Goal: Information Seeking & Learning: Find specific fact

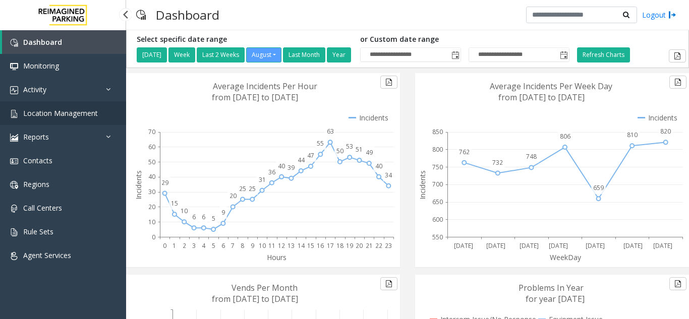
click at [73, 113] on span "Location Management" at bounding box center [60, 113] width 75 height 10
click at [67, 119] on app-root "**********" at bounding box center [344, 159] width 689 height 319
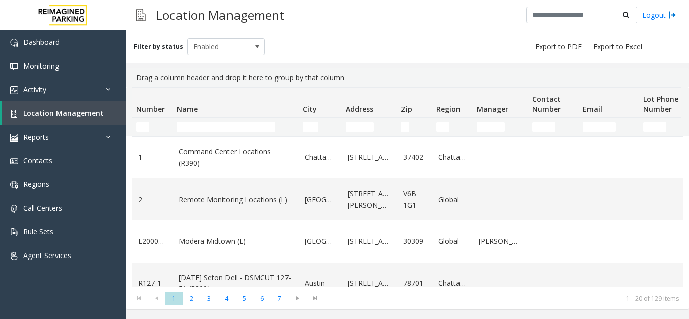
click at [207, 122] on td "Name Filter" at bounding box center [235, 127] width 126 height 18
click at [210, 128] on input "Name Filter" at bounding box center [226, 127] width 99 height 10
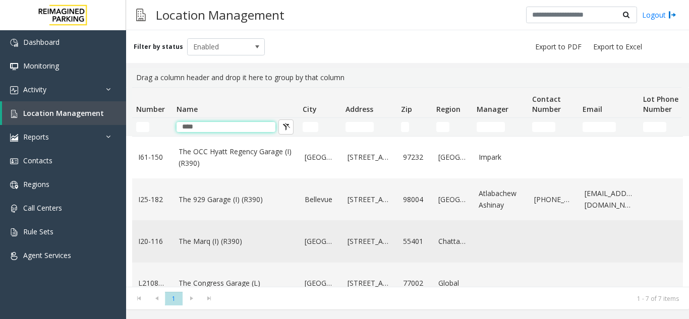
type input "***"
click at [229, 242] on link "The Marq (I) (R390)" at bounding box center [236, 241] width 114 height 11
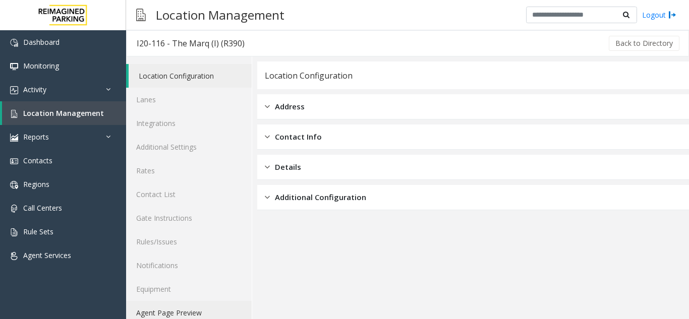
click at [179, 309] on link "Agent Page Preview" at bounding box center [189, 313] width 126 height 24
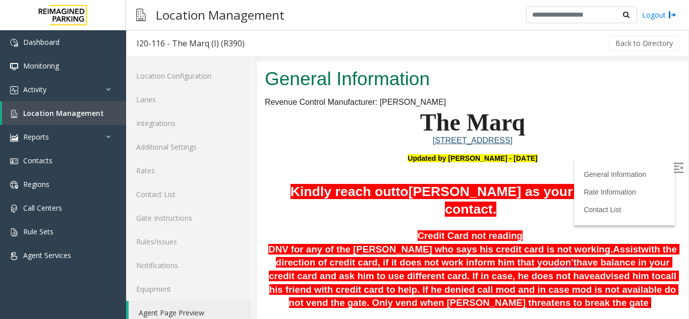
scroll to position [50, 0]
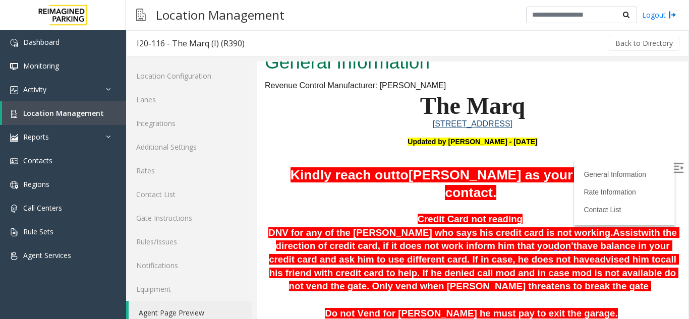
click at [626, 144] on p "Updated by Pranav Babbar - 13th Jan'25" at bounding box center [473, 143] width 416 height 10
click at [656, 169] on div "General Information Rate Information Contact List" at bounding box center [624, 192] width 101 height 67
click at [673, 171] on img at bounding box center [678, 168] width 10 height 10
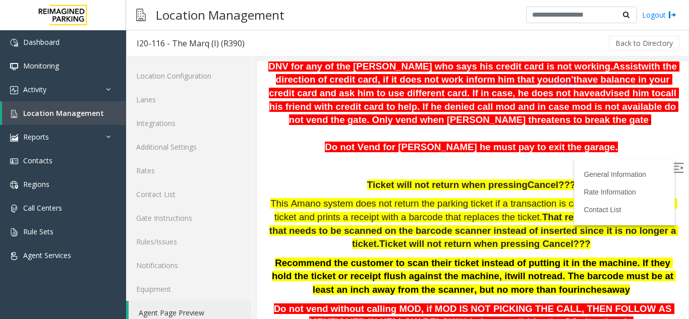
scroll to position [252, 0]
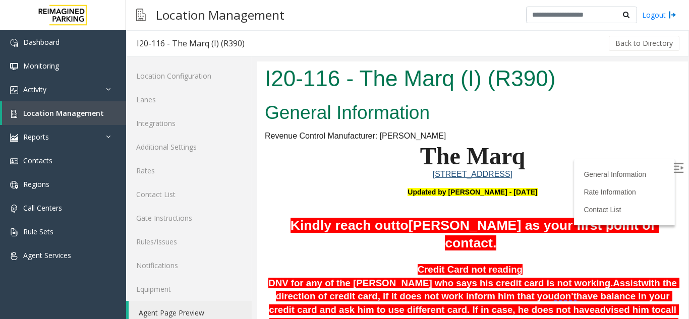
scroll to position [252, 0]
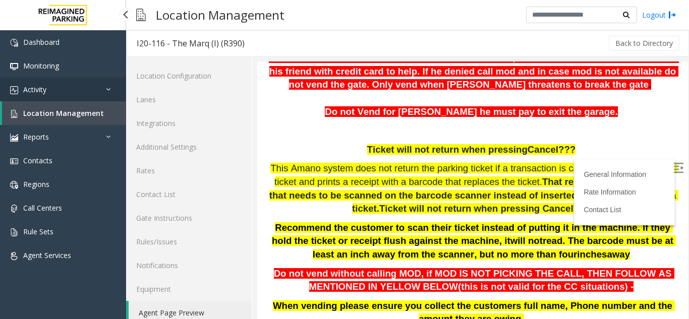
click at [60, 92] on link "Activity" at bounding box center [63, 90] width 126 height 24
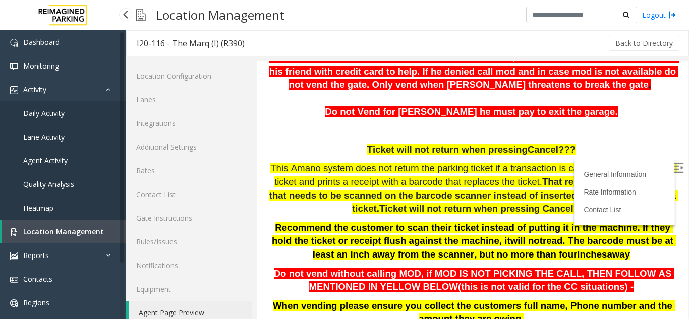
click at [55, 115] on span "Daily Activity" at bounding box center [43, 113] width 41 height 10
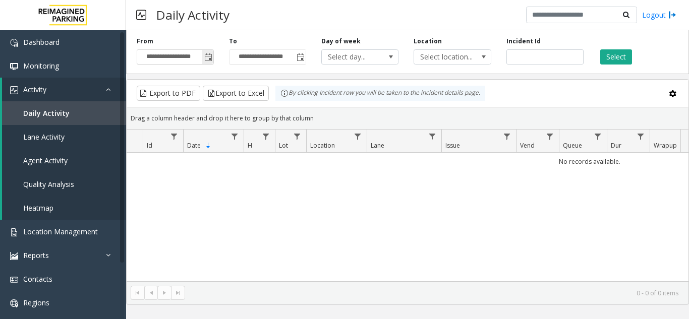
click at [207, 60] on span "Toggle popup" at bounding box center [208, 57] width 8 height 8
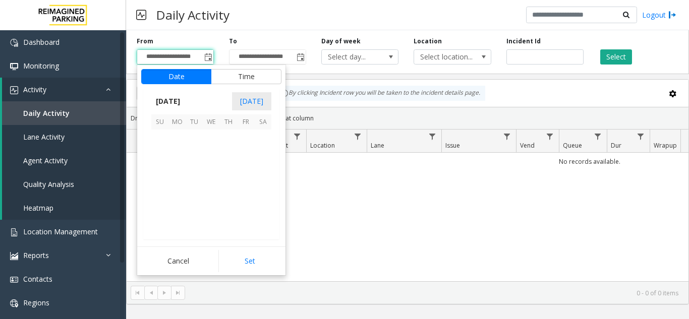
scroll to position [180882, 0]
drag, startPoint x: 231, startPoint y: 168, endPoint x: 233, endPoint y: 177, distance: 8.7
click at [232, 168] on span "14" at bounding box center [228, 172] width 17 height 17
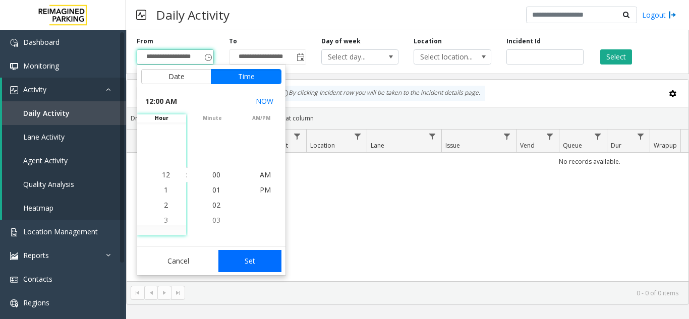
click at [260, 257] on button "Set" at bounding box center [250, 261] width 64 height 22
type input "**********"
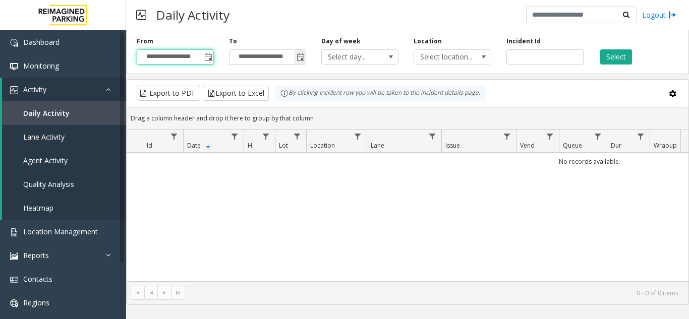
drag, startPoint x: 301, startPoint y: 55, endPoint x: 298, endPoint y: 63, distance: 8.1
click at [302, 55] on span "Toggle popup" at bounding box center [301, 57] width 8 height 8
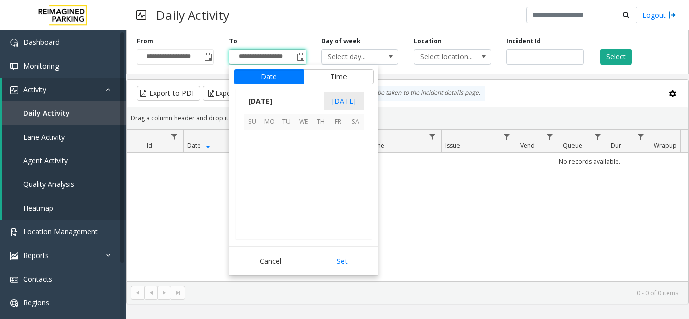
scroll to position [15, 0]
drag, startPoint x: 337, startPoint y: 168, endPoint x: 333, endPoint y: 177, distance: 9.5
click at [337, 169] on span "15" at bounding box center [337, 172] width 17 height 17
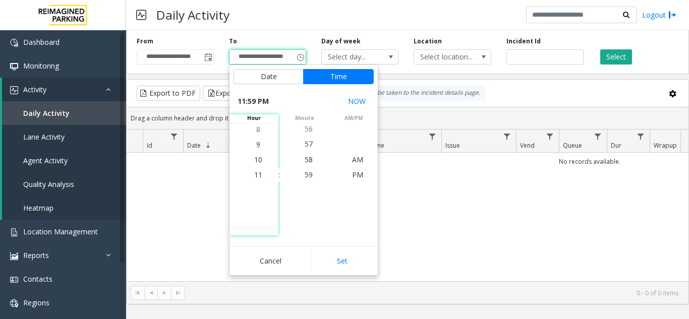
click at [340, 262] on button "Set" at bounding box center [343, 261] width 64 height 22
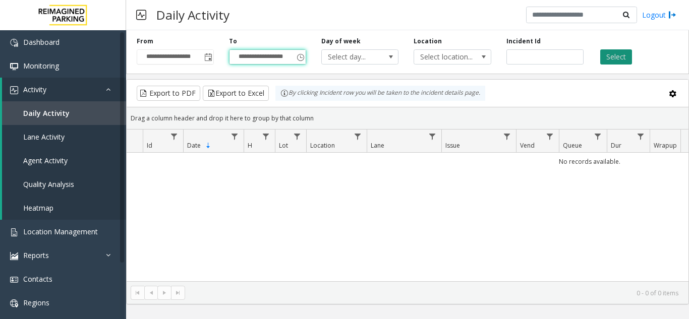
click at [624, 53] on button "Select" at bounding box center [616, 56] width 32 height 15
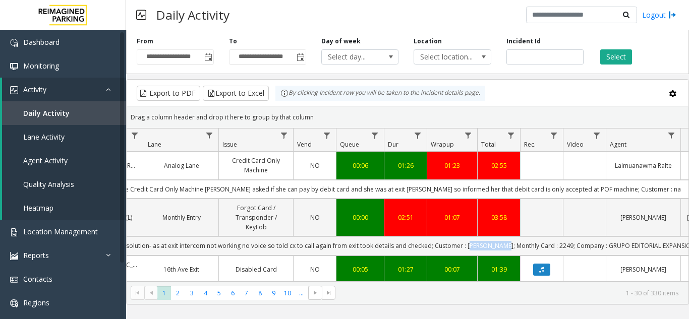
drag, startPoint x: 486, startPoint y: 243, endPoint x: 505, endPoint y: 242, distance: 19.7
click at [505, 242] on td "Issue - Forgot Card / Transponder / KeyFob Resolution- as at exit intercom not …" at bounding box center [374, 246] width 909 height 19
copy td "PABLO CAMPO"
drag, startPoint x: 554, startPoint y: 245, endPoint x: 567, endPoint y: 242, distance: 13.4
click at [567, 242] on td "Issue - Forgot Card / Transponder / KeyFob Resolution- as at exit intercom not …" at bounding box center [374, 246] width 909 height 19
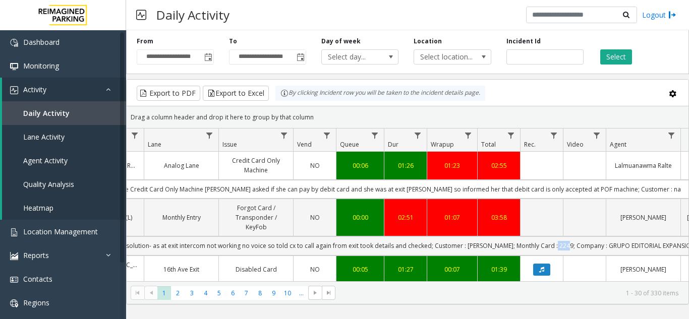
copy td "2249"
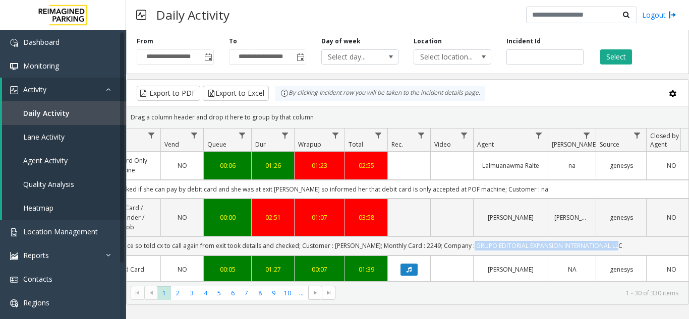
drag, startPoint x: 603, startPoint y: 243, endPoint x: 627, endPoint y: 249, distance: 25.0
click at [627, 249] on td "Issue - Forgot Card / Transponder / KeyFob Resolution- as at exit intercom not …" at bounding box center [241, 246] width 909 height 19
copy td "GRUPO EDITORIAL EXPANSION INTERNATIONAL LLC"
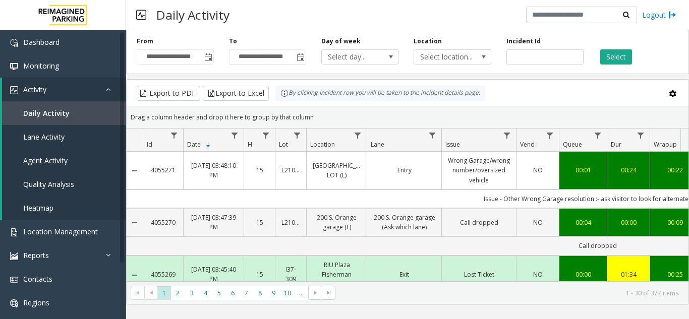
scroll to position [0, 356]
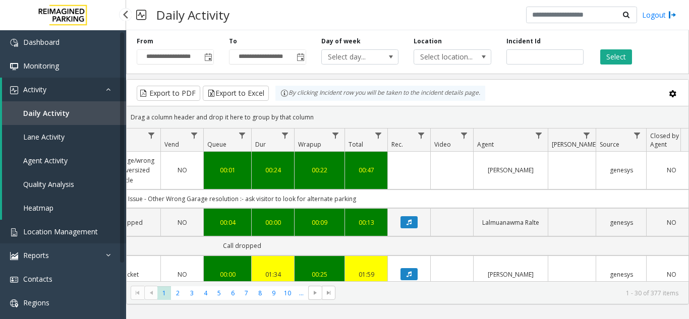
click at [55, 236] on span "Location Management" at bounding box center [60, 232] width 75 height 10
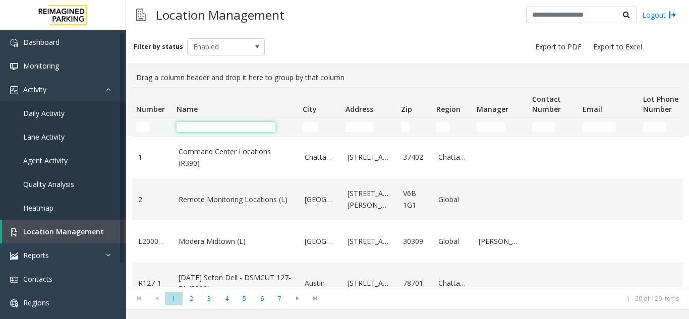
click at [215, 124] on input "Name Filter" at bounding box center [226, 127] width 99 height 10
type input "***"
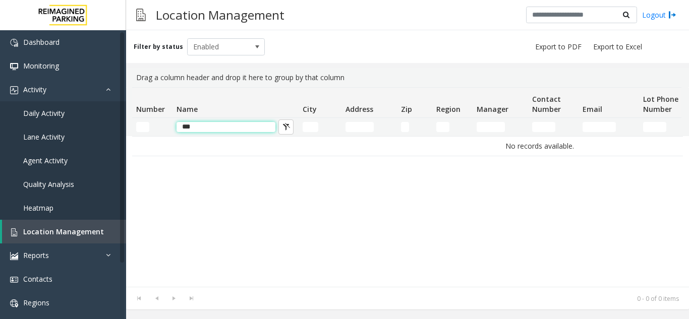
click at [196, 129] on input "***" at bounding box center [226, 127] width 99 height 10
click at [181, 124] on input "***" at bounding box center [226, 127] width 99 height 10
click at [202, 131] on input "***" at bounding box center [226, 127] width 99 height 10
drag, startPoint x: 192, startPoint y: 128, endPoint x: 167, endPoint y: 128, distance: 25.2
click at [167, 128] on tr "***" at bounding box center [539, 127] width 814 height 18
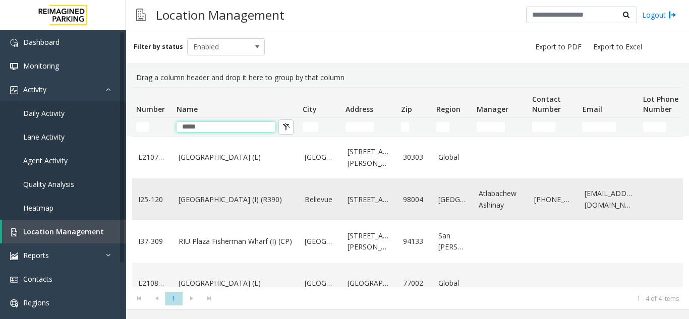
scroll to position [26, 0]
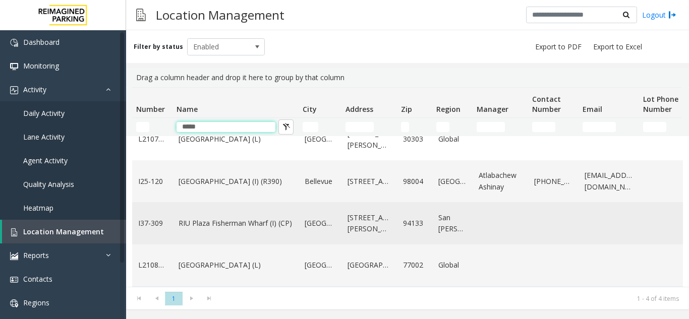
type input "*****"
click at [235, 218] on link "RIU Plaza Fisherman Wharf (I) (CP)" at bounding box center [236, 223] width 114 height 11
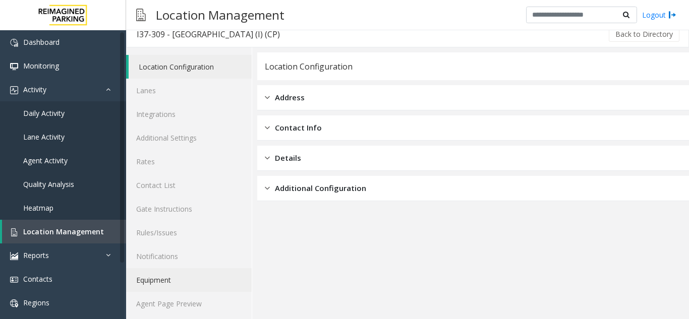
scroll to position [13, 0]
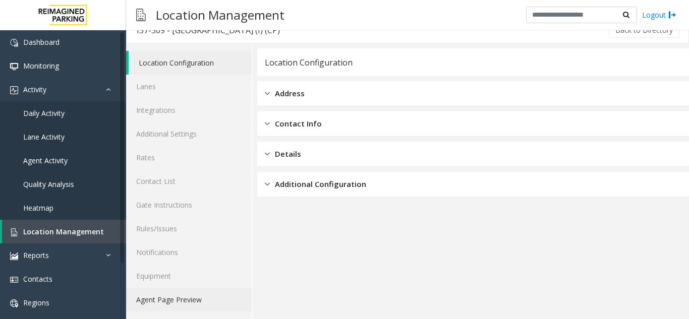
click at [202, 300] on link "Agent Page Preview" at bounding box center [189, 300] width 126 height 24
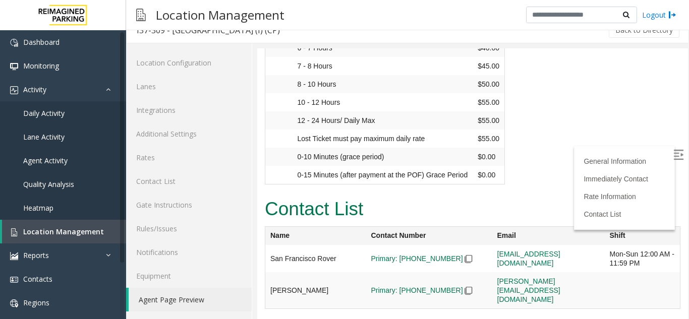
scroll to position [1463, 0]
click at [70, 114] on link "Daily Activity" at bounding box center [63, 113] width 126 height 24
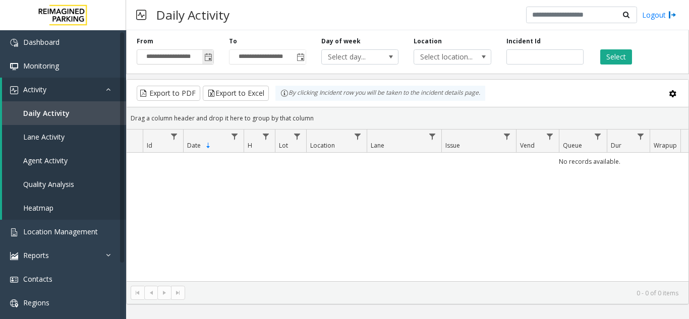
click at [211, 56] on span "Toggle popup" at bounding box center [208, 57] width 8 height 8
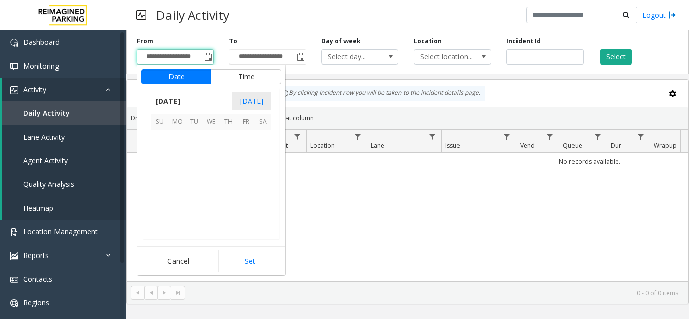
scroll to position [180882, 0]
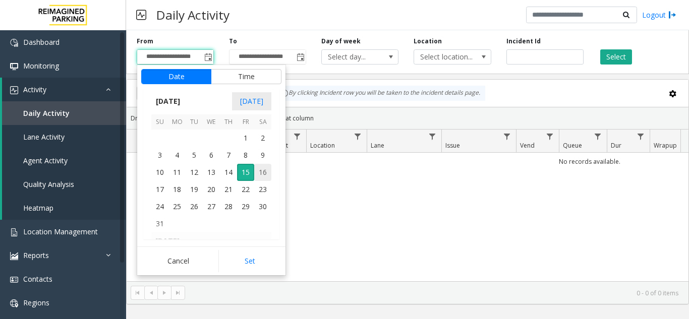
drag, startPoint x: 226, startPoint y: 173, endPoint x: 231, endPoint y: 178, distance: 6.1
click at [225, 173] on span "14" at bounding box center [228, 172] width 17 height 17
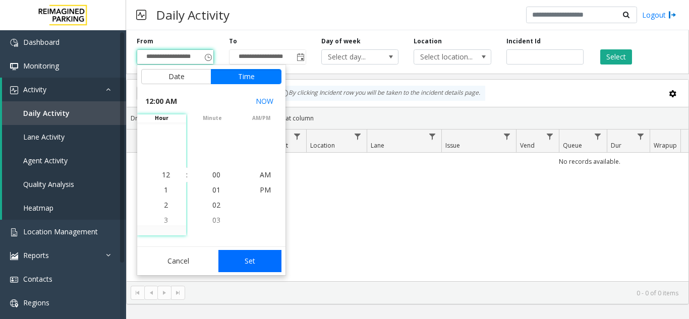
click at [260, 257] on button "Set" at bounding box center [250, 261] width 64 height 22
type input "**********"
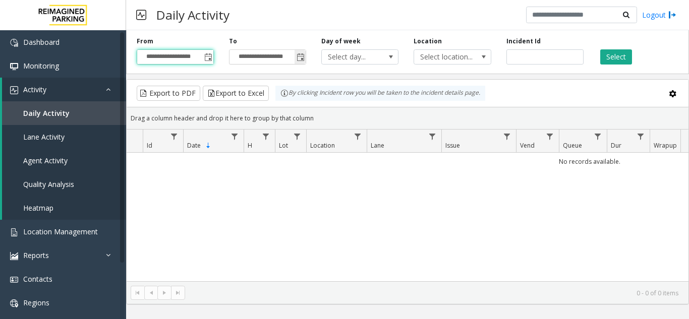
click at [300, 58] on span "Toggle popup" at bounding box center [301, 57] width 8 height 8
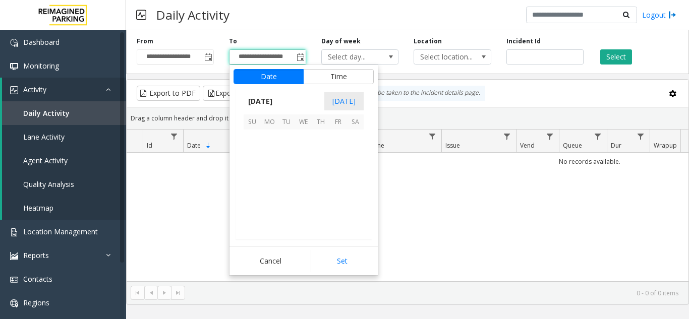
scroll to position [15, 0]
click at [335, 172] on span "15" at bounding box center [337, 172] width 17 height 17
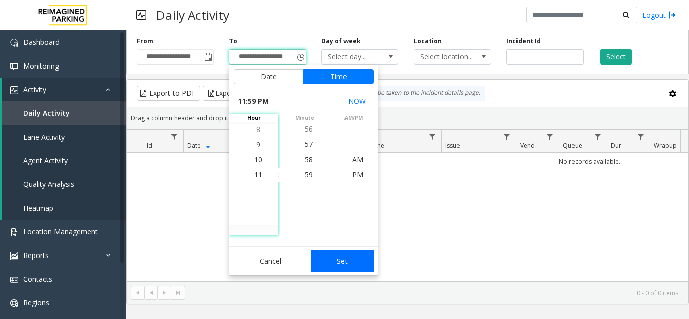
click at [346, 260] on button "Set" at bounding box center [343, 261] width 64 height 22
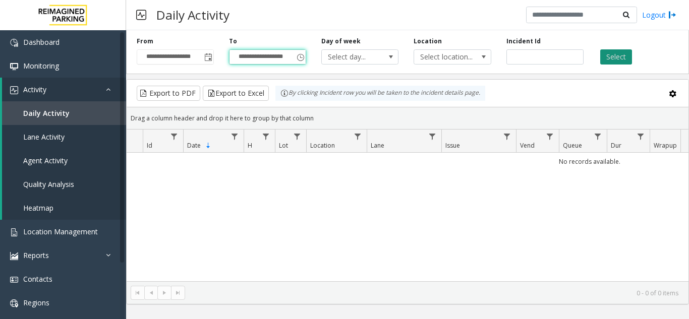
click at [612, 61] on button "Select" at bounding box center [616, 56] width 32 height 15
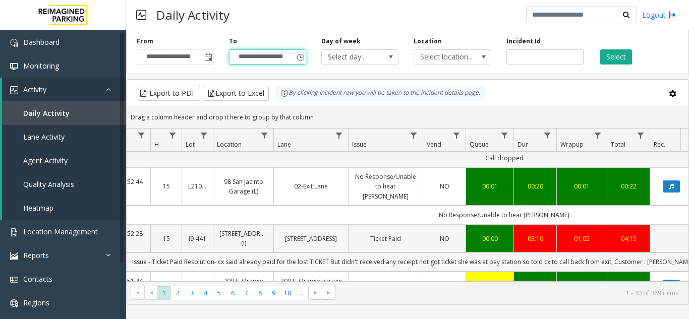
scroll to position [0, 115]
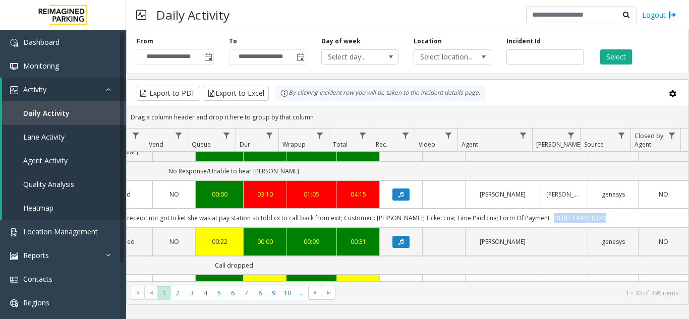
drag, startPoint x: 544, startPoint y: 181, endPoint x: 593, endPoint y: 180, distance: 48.4
click at [593, 209] on td "Issue - Ticket Paid Resolution- cx said already paid for the lost TICKET But di…" at bounding box center [233, 218] width 909 height 19
drag, startPoint x: 583, startPoint y: 180, endPoint x: 545, endPoint y: 177, distance: 37.9
click at [545, 209] on td "Issue - Ticket Paid Resolution- cx said already paid for the lost TICKET But di…" at bounding box center [233, 218] width 909 height 19
copy td "DEBIT CARD: 0720"
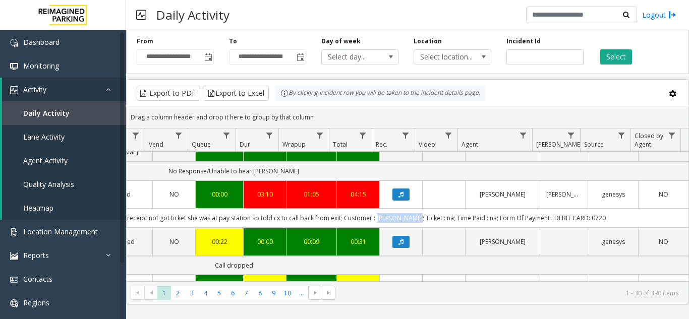
drag, startPoint x: 363, startPoint y: 181, endPoint x: 413, endPoint y: 179, distance: 50.0
click at [413, 209] on td "Issue - Ticket Paid Resolution- cx said already paid for the lost TICKET But di…" at bounding box center [233, 218] width 909 height 19
copy td "sHARON MOORE"
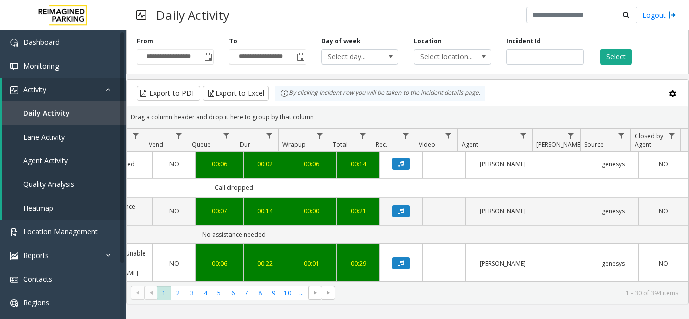
scroll to position [0, 371]
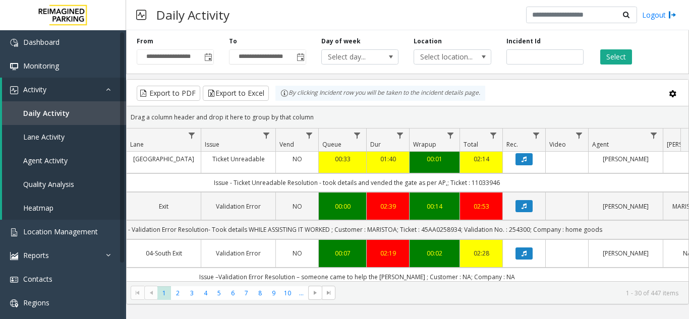
scroll to position [0, 242]
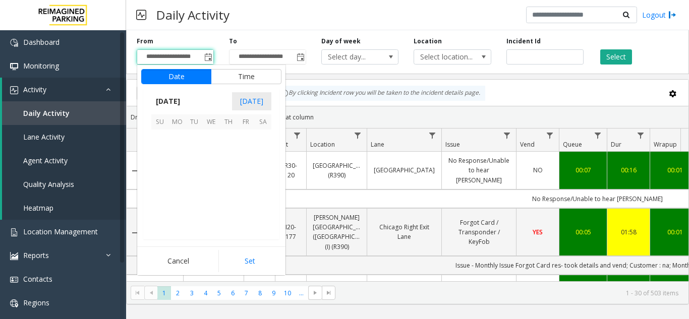
scroll to position [180882, 0]
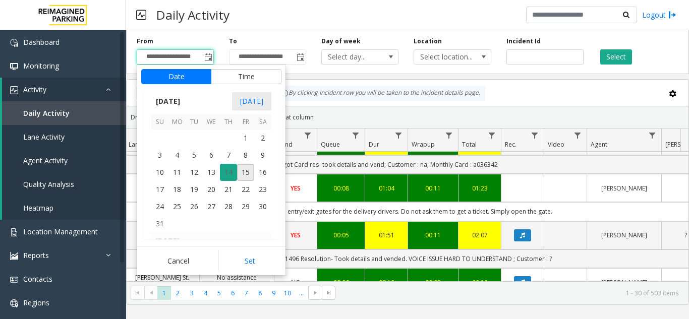
click at [224, 169] on span "14" at bounding box center [228, 172] width 17 height 17
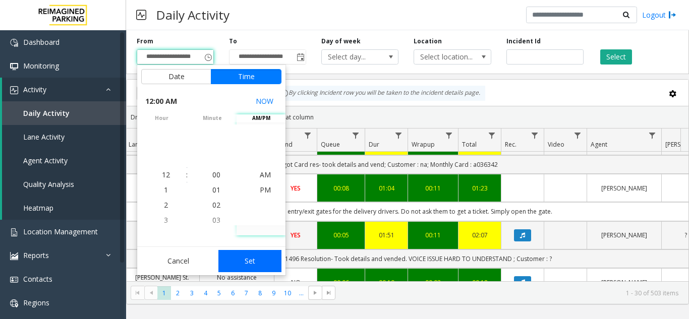
click at [249, 265] on button "Set" at bounding box center [250, 261] width 64 height 22
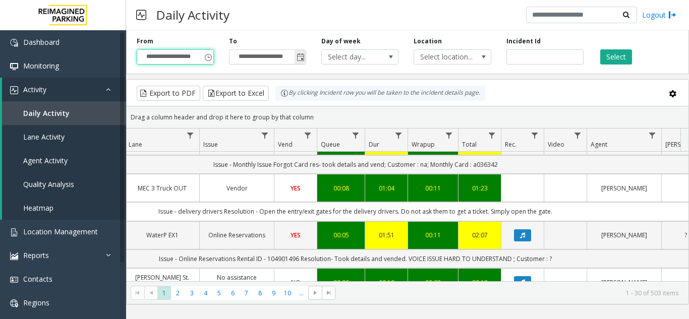
click at [298, 63] on span "Toggle popup" at bounding box center [300, 57] width 11 height 16
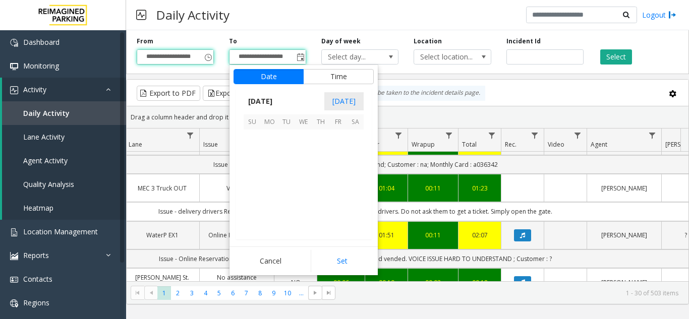
scroll to position [15, 0]
click at [339, 171] on span "15" at bounding box center [337, 172] width 17 height 17
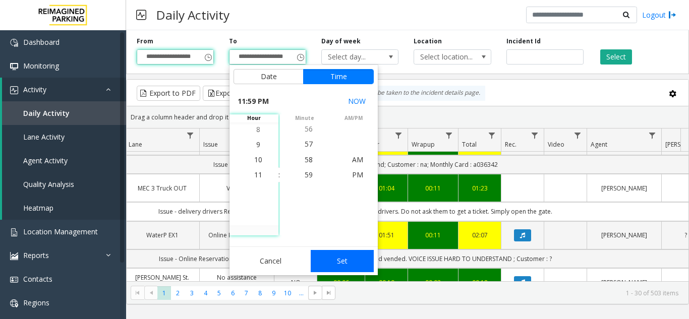
click at [352, 262] on button "Set" at bounding box center [343, 261] width 64 height 22
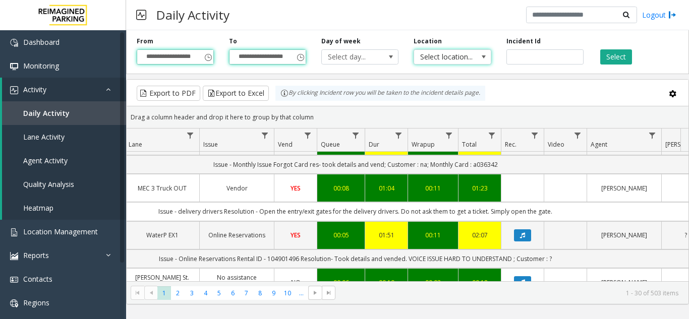
click at [466, 61] on span "Select location..." at bounding box center [444, 57] width 61 height 14
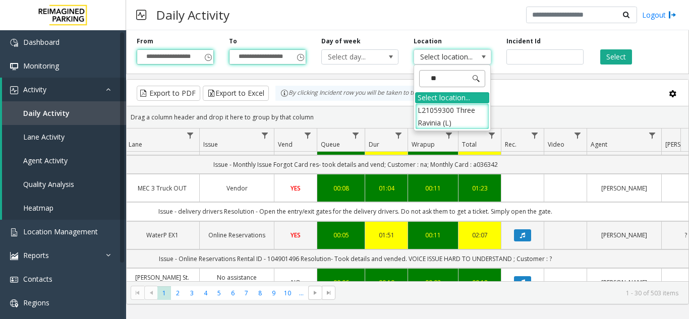
type input "***"
click at [467, 108] on li "L21059300 Three Ravinia (L)" at bounding box center [452, 116] width 74 height 26
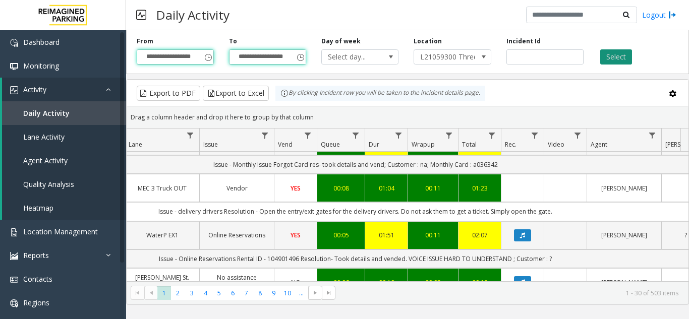
click at [603, 62] on button "Select" at bounding box center [616, 56] width 32 height 15
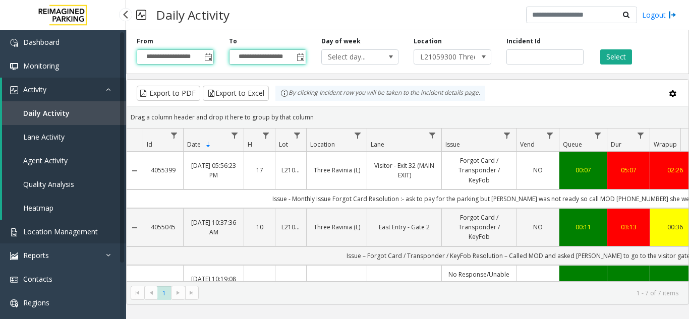
click at [50, 233] on span "Location Management" at bounding box center [60, 232] width 75 height 10
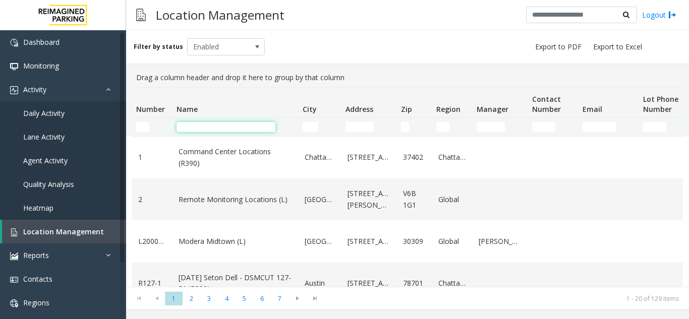
click at [226, 129] on input "Name Filter" at bounding box center [226, 127] width 99 height 10
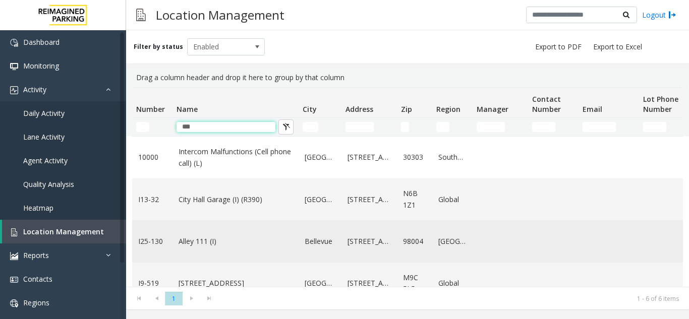
type input "***"
click at [225, 247] on link "Alley 111 (I)" at bounding box center [236, 241] width 114 height 11
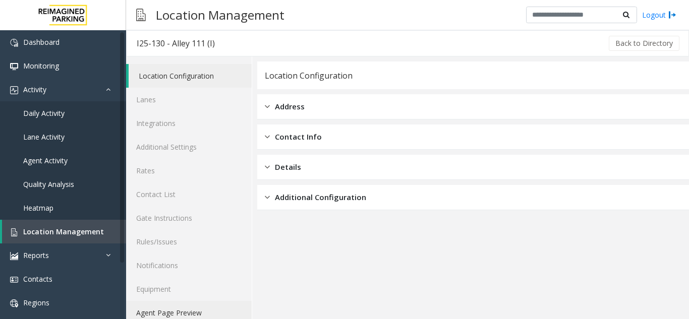
click at [178, 311] on link "Agent Page Preview" at bounding box center [189, 313] width 126 height 24
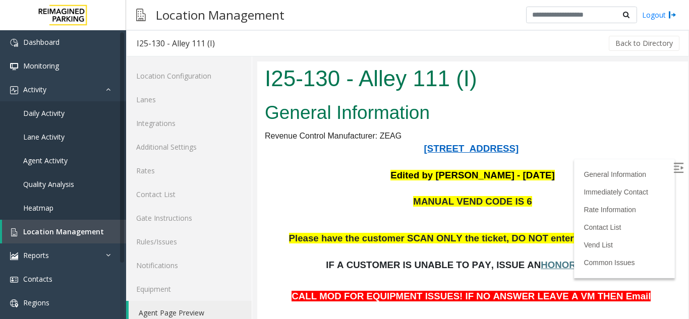
click at [330, 196] on p "MANUAL VEND CODE IS 6" at bounding box center [473, 202] width 416 height 13
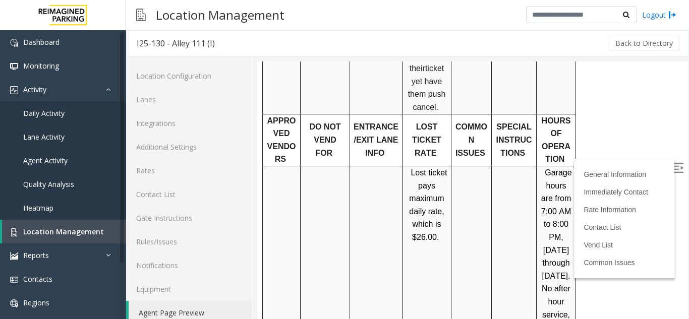
scroll to position [807, 0]
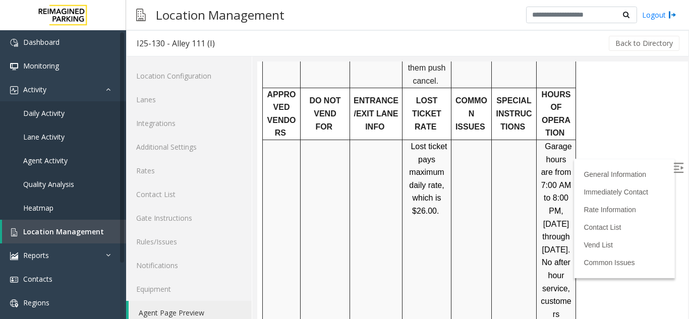
click at [673, 167] on img at bounding box center [678, 168] width 10 height 10
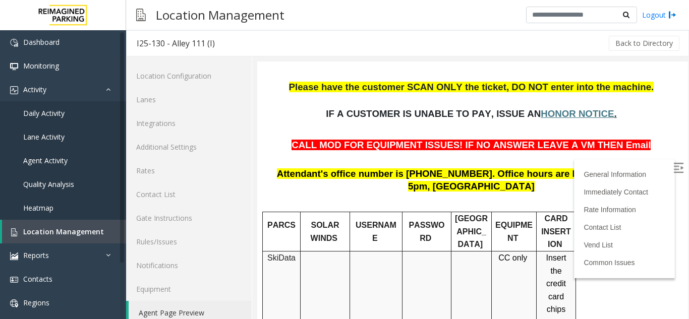
scroll to position [0, 0]
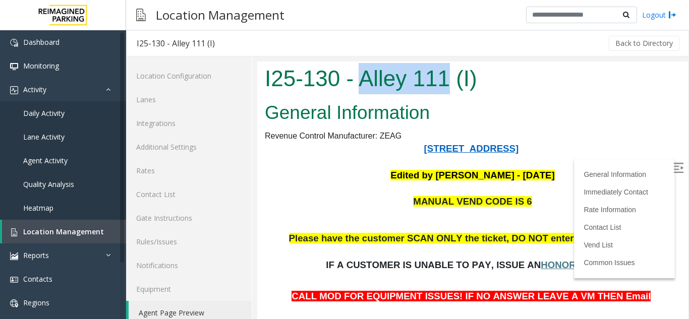
drag, startPoint x: 361, startPoint y: 78, endPoint x: 442, endPoint y: 81, distance: 81.3
click at [442, 81] on h1 "I25-130 - Alley 111 (I)" at bounding box center [473, 78] width 416 height 31
copy h1 "Alley 111"
